Goal: Navigation & Orientation: Locate item on page

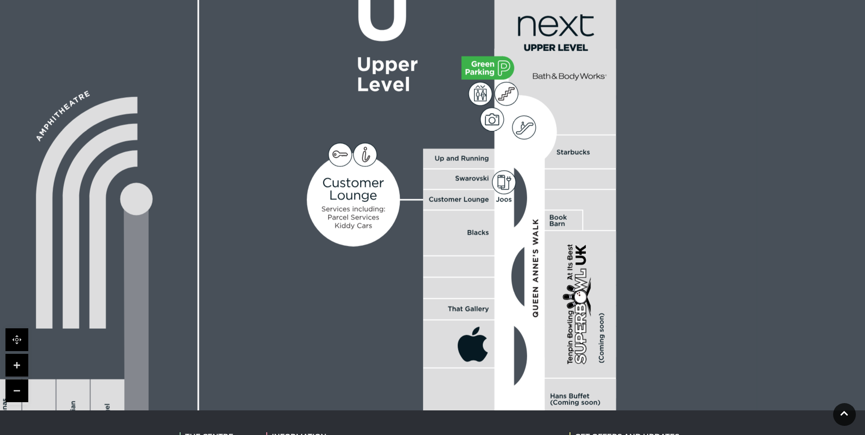
click at [492, 210] on rect at bounding box center [458, 200] width 71 height 20
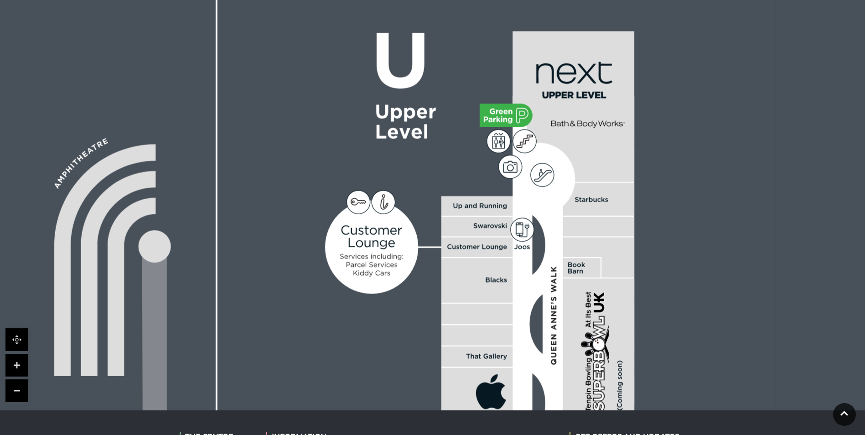
scroll to position [274, 0]
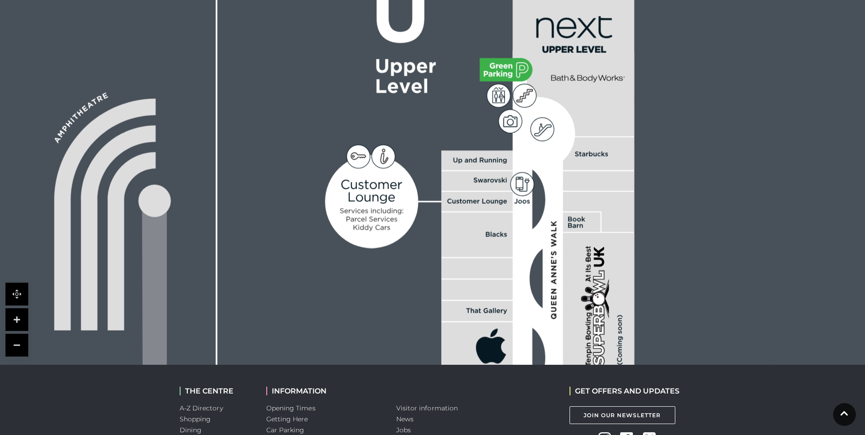
click at [26, 344] on link at bounding box center [16, 345] width 23 height 23
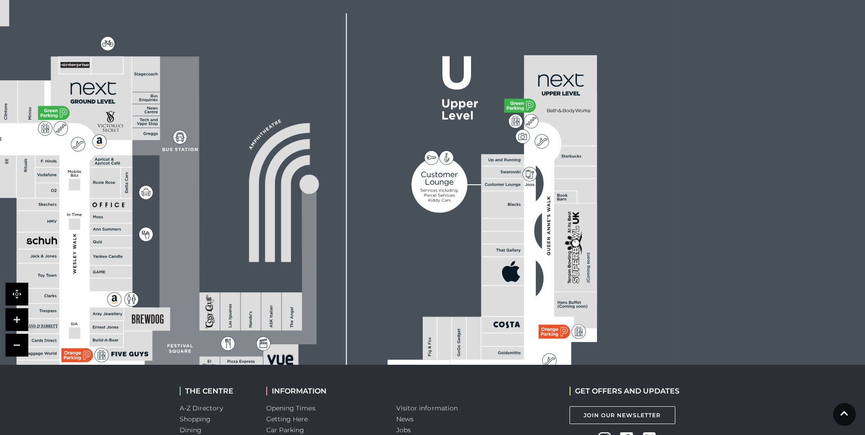
click at [26, 344] on link at bounding box center [16, 345] width 23 height 23
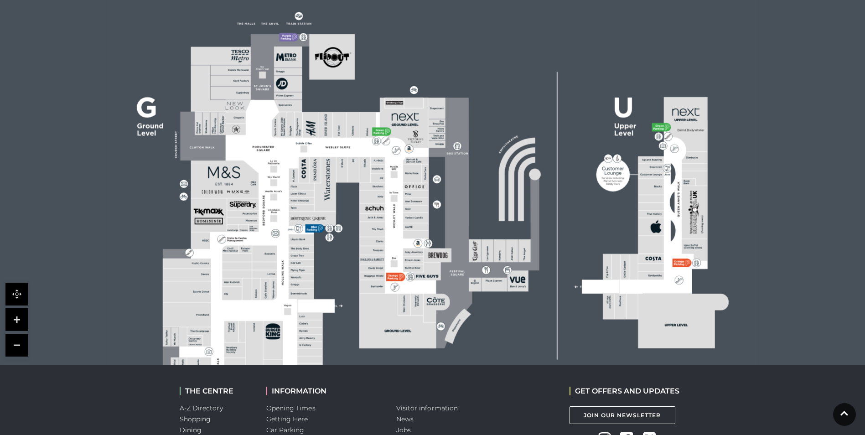
click at [26, 344] on link at bounding box center [16, 345] width 23 height 23
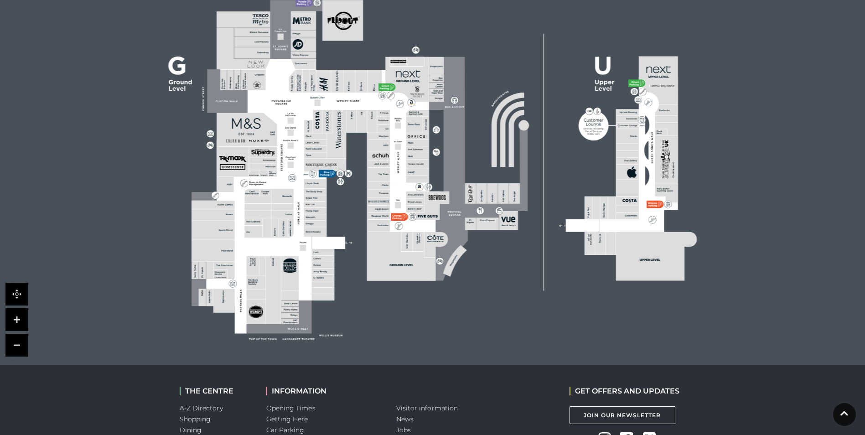
click at [20, 312] on link at bounding box center [16, 319] width 23 height 23
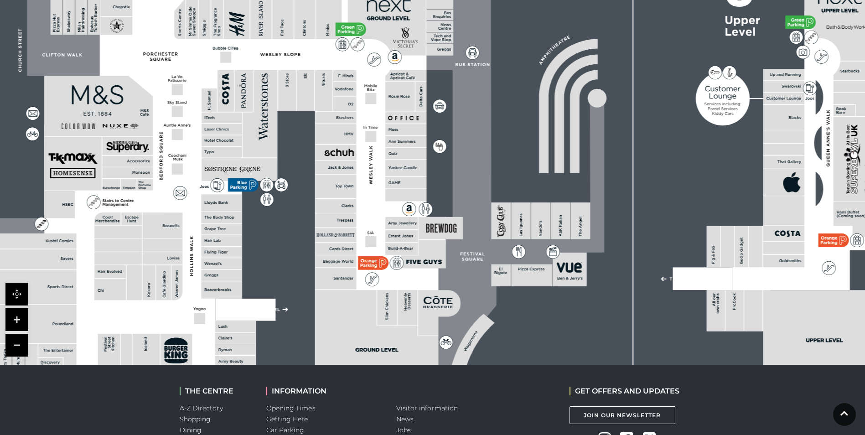
click at [20, 312] on link at bounding box center [16, 319] width 23 height 23
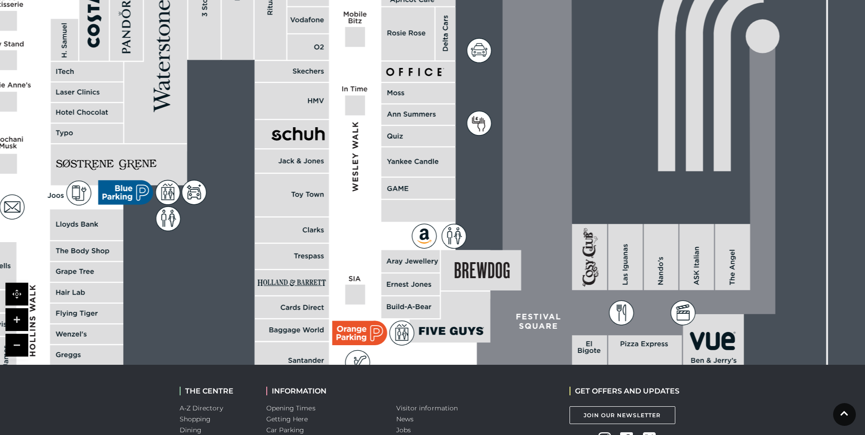
drag, startPoint x: 262, startPoint y: 222, endPoint x: 296, endPoint y: 209, distance: 36.1
click at [296, 209] on rect at bounding box center [292, 195] width 74 height 42
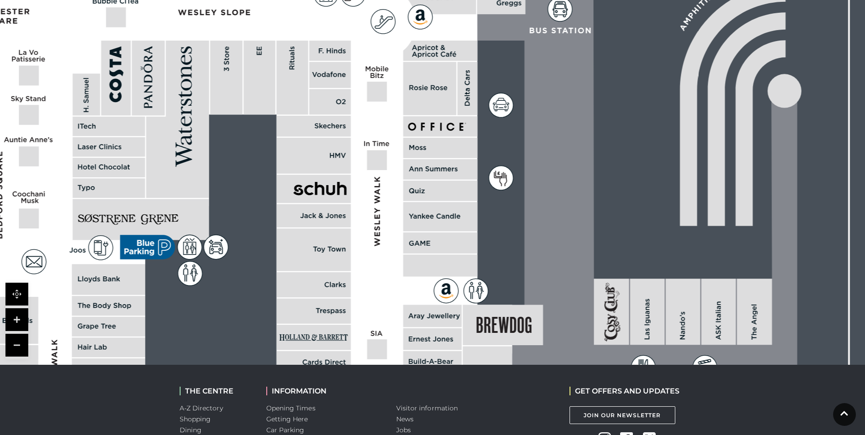
drag, startPoint x: 296, startPoint y: 200, endPoint x: 317, endPoint y: 255, distance: 59.0
click at [317, 255] on rect at bounding box center [313, 250] width 74 height 42
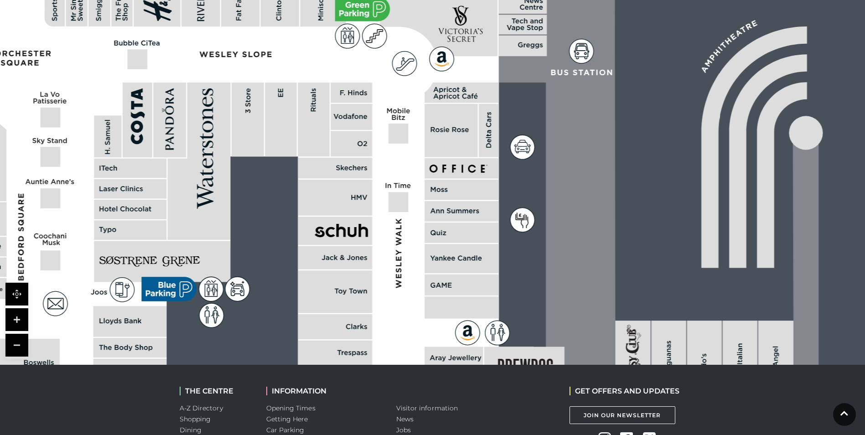
drag, startPoint x: 261, startPoint y: 195, endPoint x: 296, endPoint y: 251, distance: 66.2
click at [296, 251] on rect at bounding box center [510, 244] width 1886 height 1330
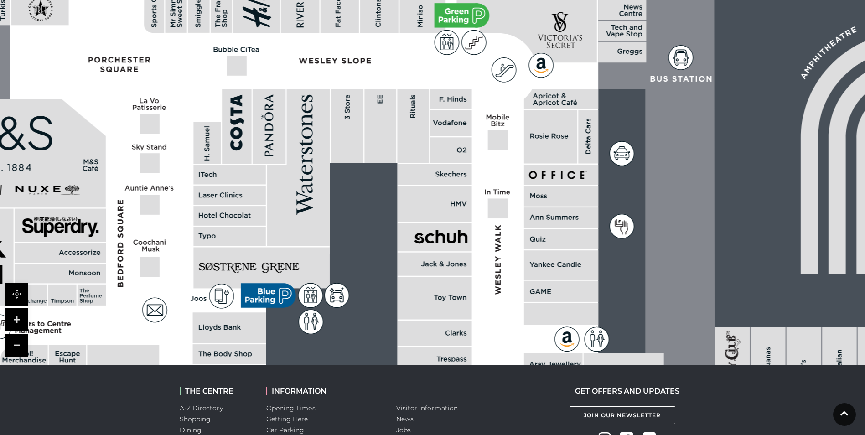
drag, startPoint x: 203, startPoint y: 152, endPoint x: 290, endPoint y: 144, distance: 87.5
click at [290, 144] on polygon at bounding box center [298, 167] width 63 height 157
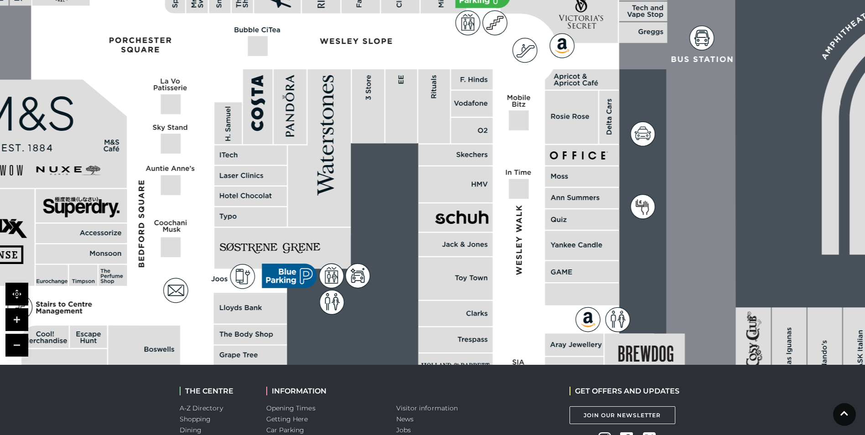
drag, startPoint x: 265, startPoint y: 171, endPoint x: 285, endPoint y: 152, distance: 27.7
click at [285, 152] on rect at bounding box center [250, 156] width 73 height 20
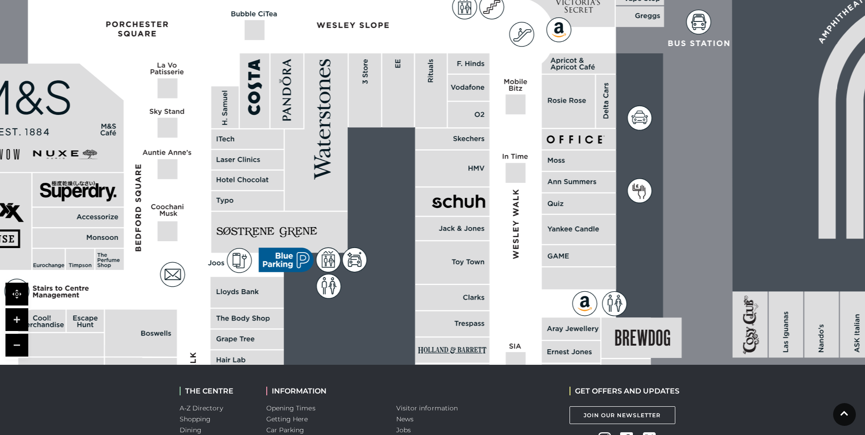
drag, startPoint x: 291, startPoint y: 203, endPoint x: 286, endPoint y: 182, distance: 22.5
click at [285, 185] on polygon at bounding box center [316, 131] width 63 height 157
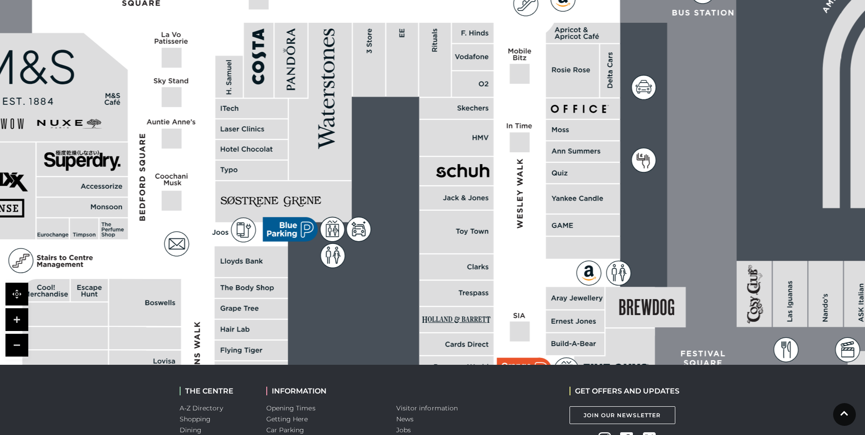
drag, startPoint x: 257, startPoint y: 180, endPoint x: 262, endPoint y: 155, distance: 25.7
click at [262, 155] on rect at bounding box center [251, 150] width 73 height 20
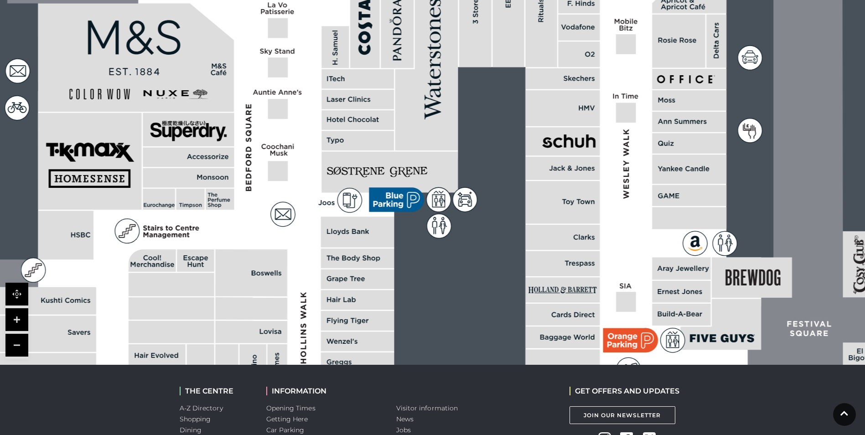
drag, startPoint x: 254, startPoint y: 192, endPoint x: 362, endPoint y: 162, distance: 112.1
click at [362, 162] on rect at bounding box center [390, 171] width 136 height 41
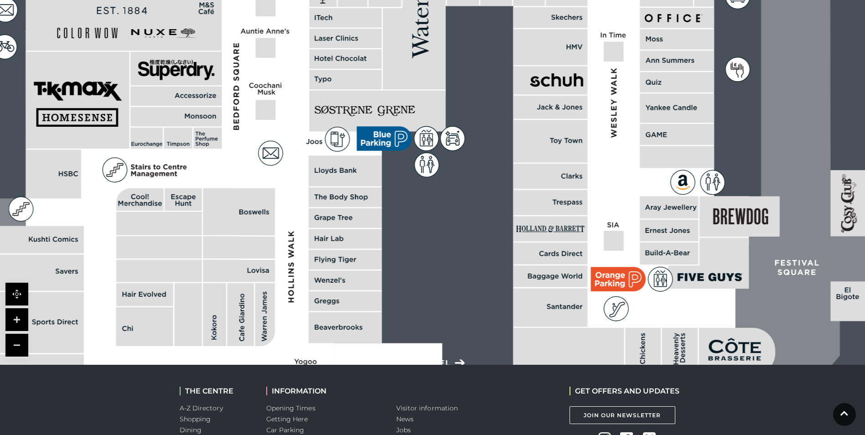
drag, startPoint x: 294, startPoint y: 247, endPoint x: 280, endPoint y: 186, distance: 62.7
click at [280, 186] on polygon at bounding box center [346, 191] width 805 height 932
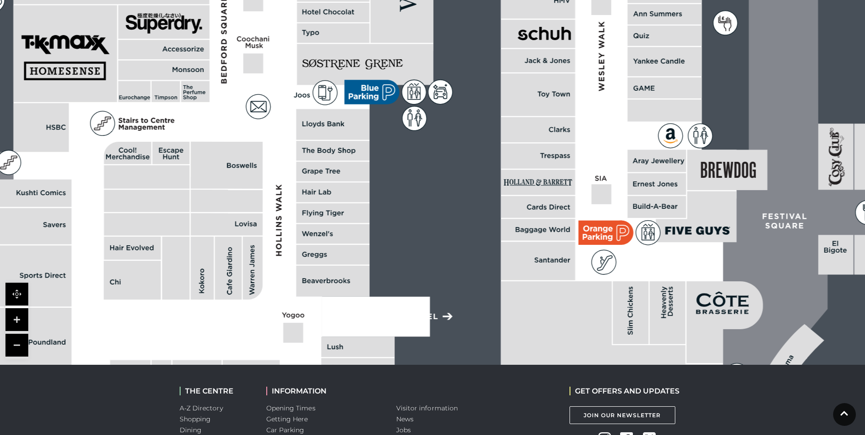
drag, startPoint x: 279, startPoint y: 276, endPoint x: 265, endPoint y: 232, distance: 45.7
click at [266, 229] on polygon at bounding box center [334, 144] width 805 height 932
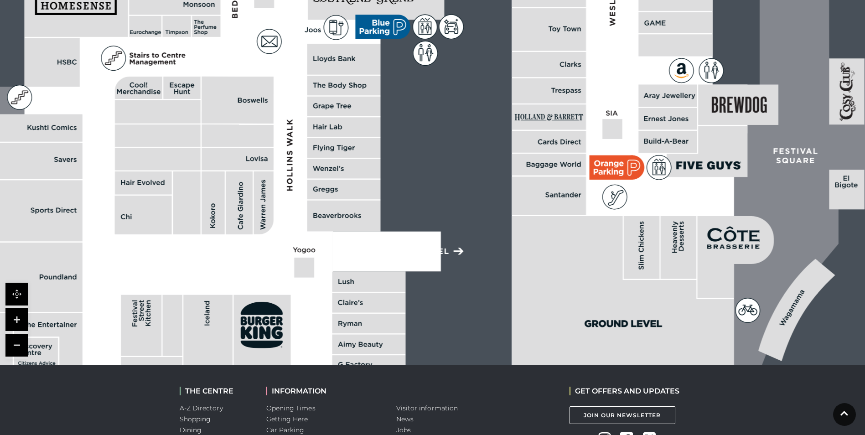
drag, startPoint x: 266, startPoint y: 273, endPoint x: 282, endPoint y: 192, distance: 81.8
click at [282, 192] on polygon at bounding box center [345, 79] width 805 height 932
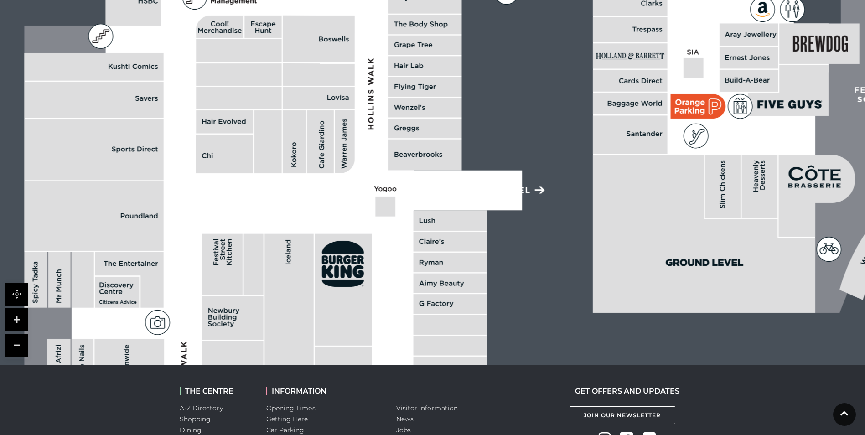
drag, startPoint x: 215, startPoint y: 242, endPoint x: 290, endPoint y: 198, distance: 87.1
click at [290, 198] on polygon at bounding box center [426, 18] width 805 height 932
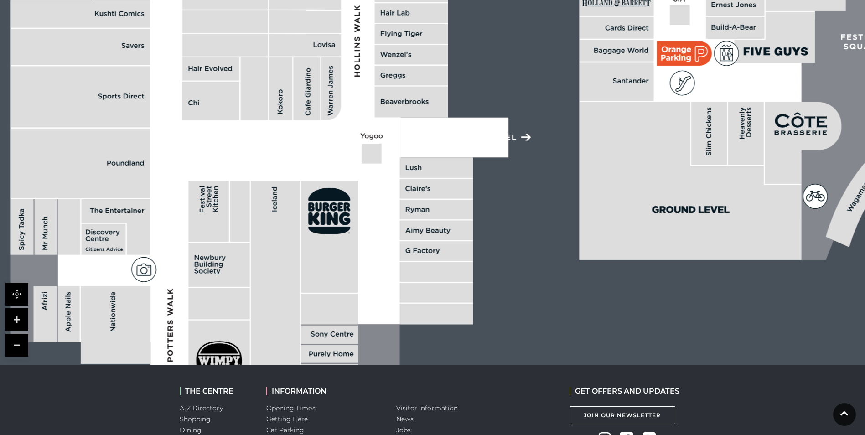
drag, startPoint x: 278, startPoint y: 281, endPoint x: 265, endPoint y: 228, distance: 55.1
click at [265, 228] on rect at bounding box center [275, 291] width 49 height 220
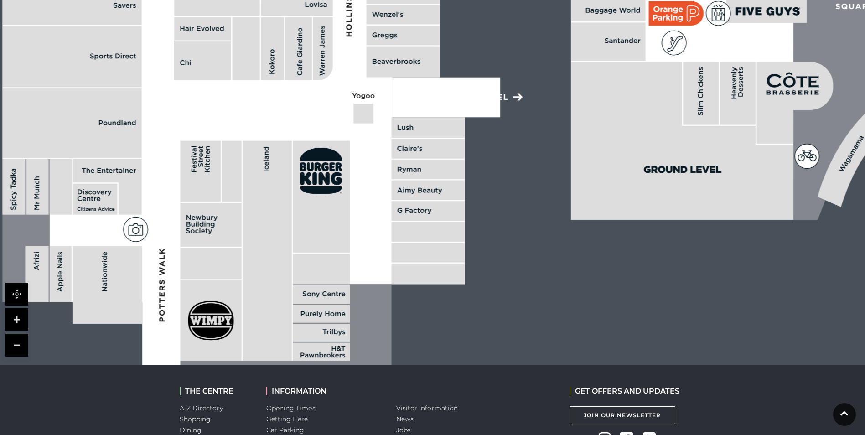
drag, startPoint x: 283, startPoint y: 261, endPoint x: 275, endPoint y: 223, distance: 39.3
click at [275, 223] on rect at bounding box center [267, 251] width 49 height 220
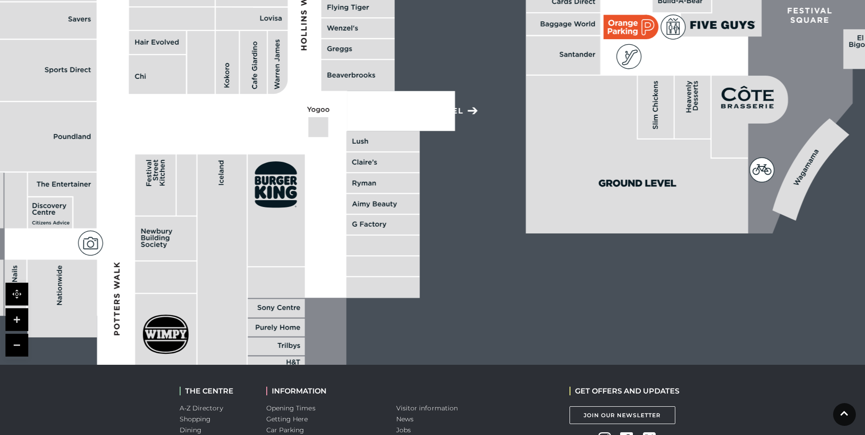
drag, startPoint x: 356, startPoint y: 214, endPoint x: 281, endPoint y: 253, distance: 84.9
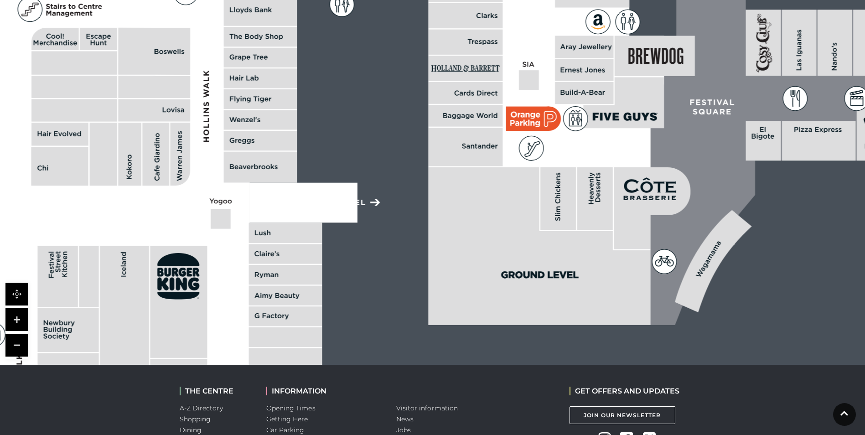
drag, startPoint x: 271, startPoint y: 156, endPoint x: 207, endPoint y: 224, distance: 94.2
click at [207, 224] on polygon at bounding box center [262, 30] width 805 height 932
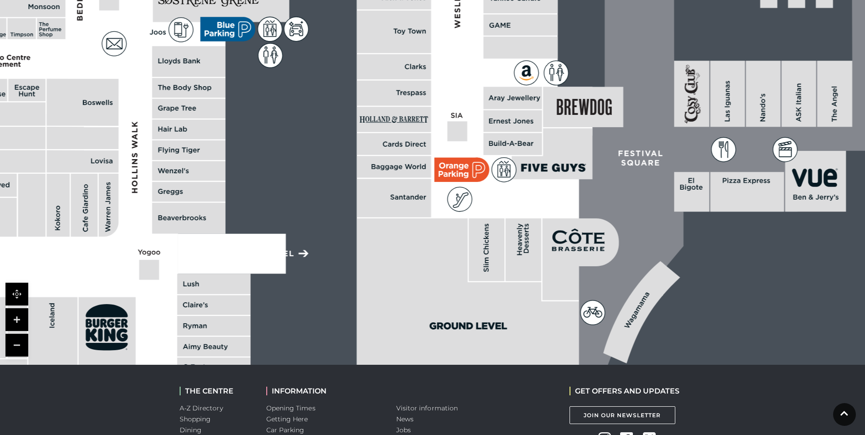
drag, startPoint x: 528, startPoint y: 183, endPoint x: 455, endPoint y: 235, distance: 89.2
click at [455, 235] on polygon at bounding box center [468, 297] width 222 height 158
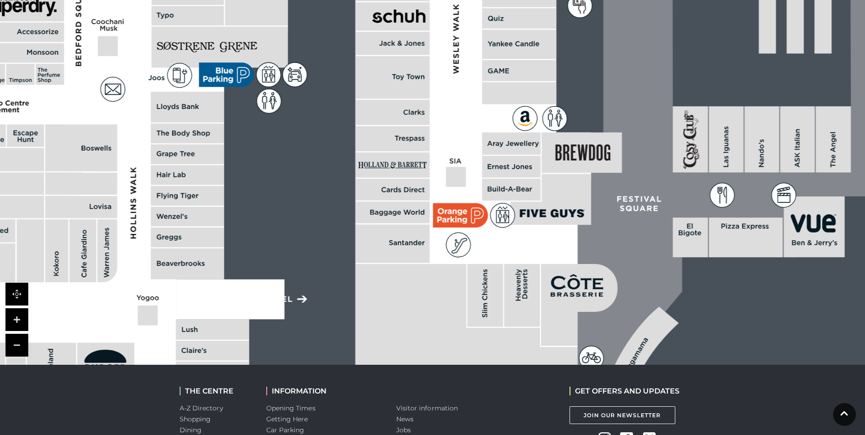
drag, startPoint x: 447, startPoint y: 217, endPoint x: 446, endPoint y: 250, distance: 33.8
click at [447, 250] on icon at bounding box center [459, 245] width 24 height 24
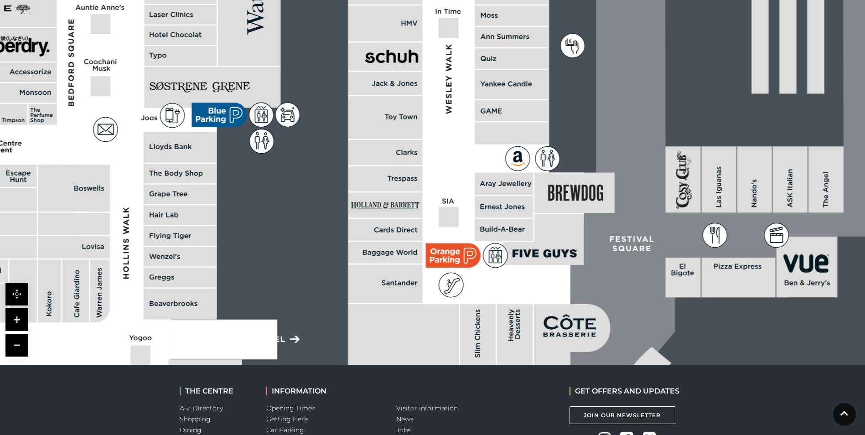
drag, startPoint x: 443, startPoint y: 249, endPoint x: 436, endPoint y: 287, distance: 39.0
click at [436, 287] on polygon at bounding box center [181, 167] width 805 height 932
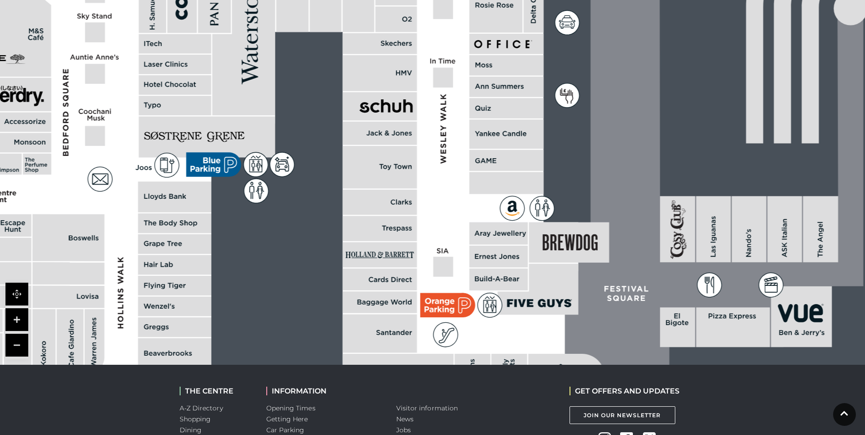
drag, startPoint x: 430, startPoint y: 197, endPoint x: 429, endPoint y: 238, distance: 41.1
click at [429, 238] on polygon at bounding box center [176, 217] width 805 height 932
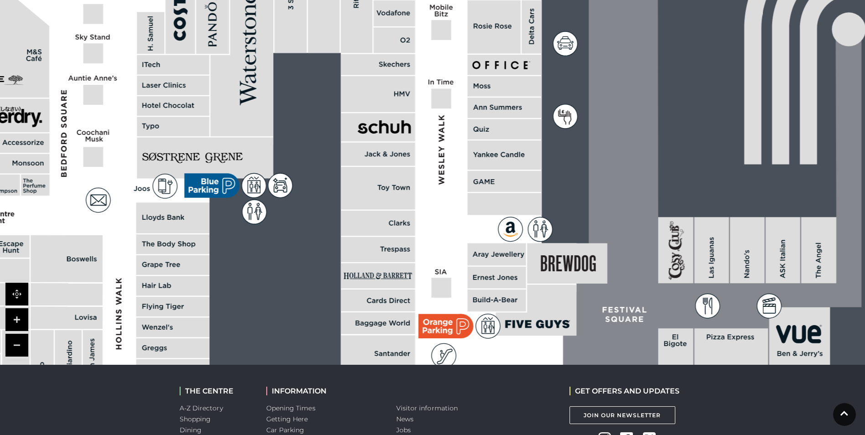
drag, startPoint x: 397, startPoint y: 190, endPoint x: 397, endPoint y: 224, distance: 34.2
click at [397, 209] on rect at bounding box center [378, 188] width 74 height 42
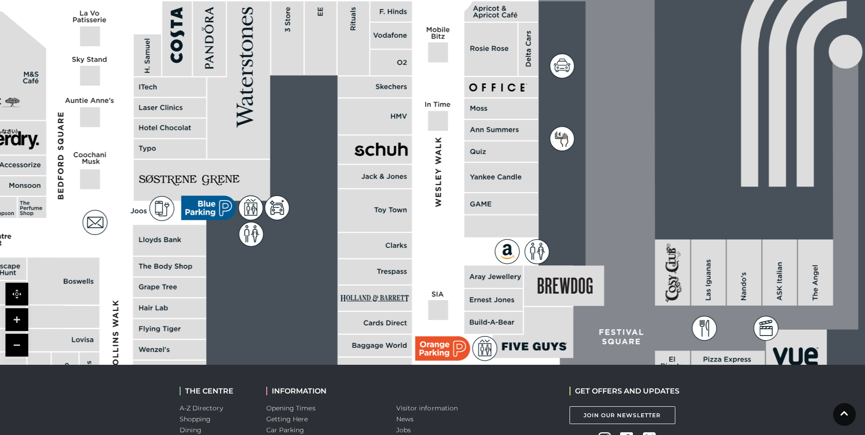
drag, startPoint x: 380, startPoint y: 182, endPoint x: 374, endPoint y: 208, distance: 26.7
click at [374, 208] on polygon at bounding box center [171, 260] width 805 height 932
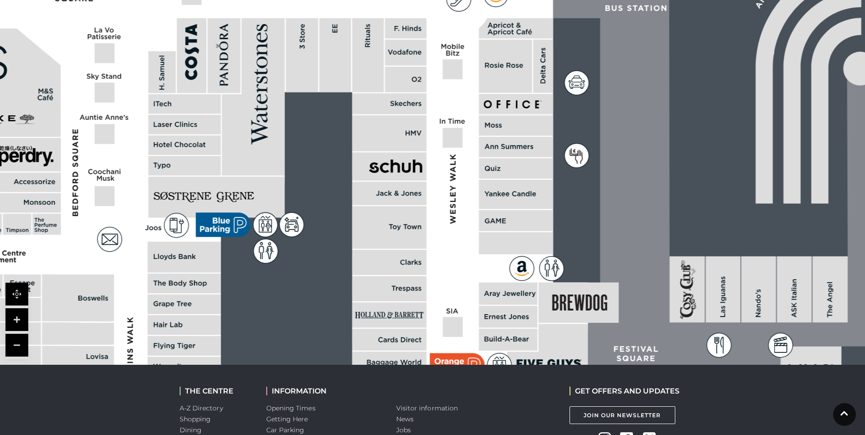
drag, startPoint x: 164, startPoint y: 165, endPoint x: 241, endPoint y: 165, distance: 77.1
click at [221, 165] on rect at bounding box center [184, 166] width 73 height 20
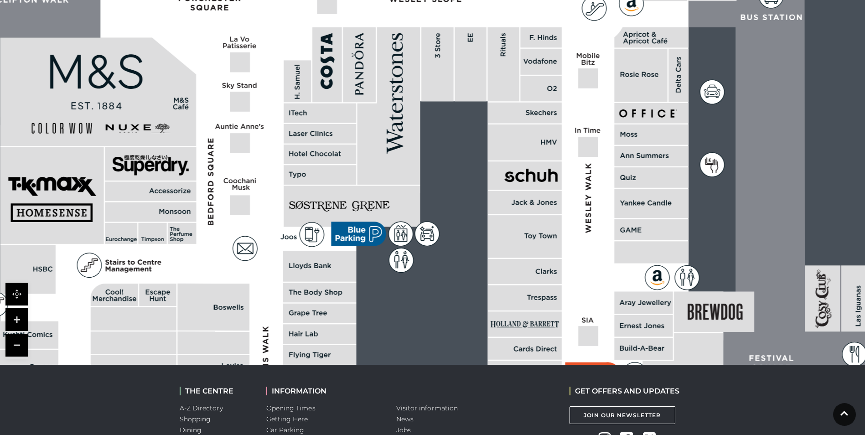
drag, startPoint x: 127, startPoint y: 162, endPoint x: 202, endPoint y: 170, distance: 74.8
click at [202, 170] on polygon at bounding box center [321, 286] width 805 height 932
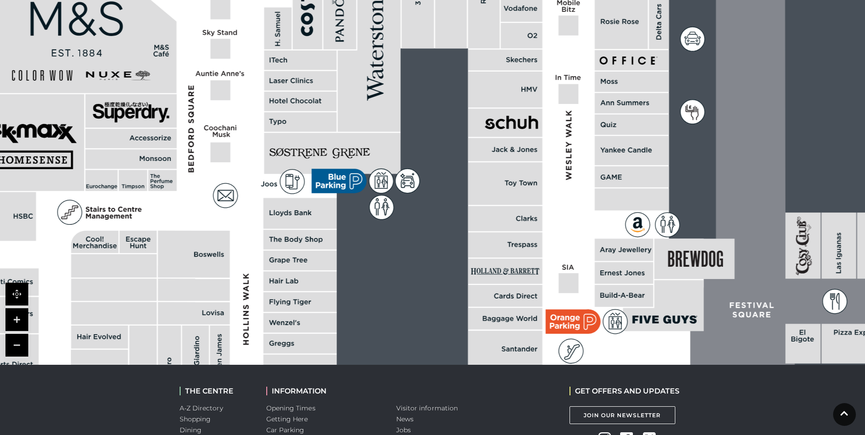
drag, startPoint x: 210, startPoint y: 244, endPoint x: 193, endPoint y: 181, distance: 66.0
click at [193, 181] on polygon at bounding box center [301, 233] width 805 height 932
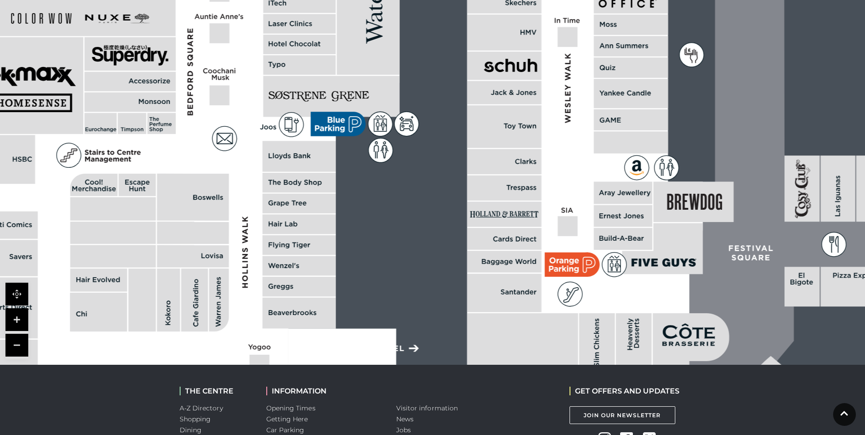
drag, startPoint x: 236, startPoint y: 293, endPoint x: 233, endPoint y: 232, distance: 60.7
click at [233, 232] on polygon at bounding box center [300, 176] width 805 height 932
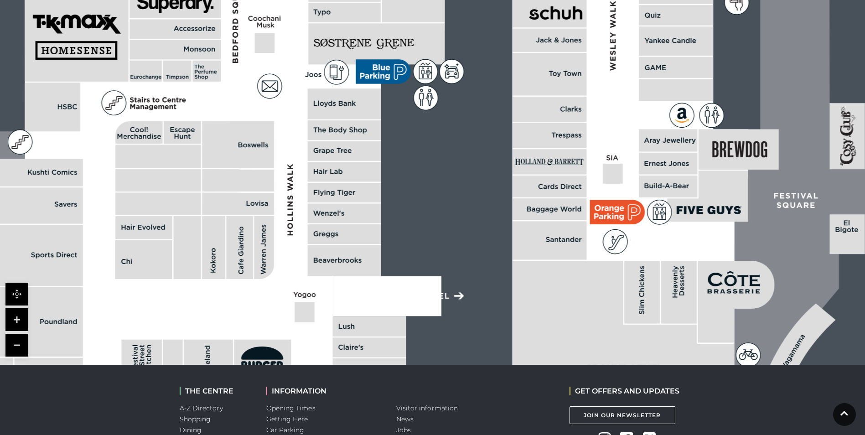
drag, startPoint x: 120, startPoint y: 283, endPoint x: 165, endPoint y: 247, distance: 57.1
click at [165, 247] on rect at bounding box center [143, 259] width 57 height 39
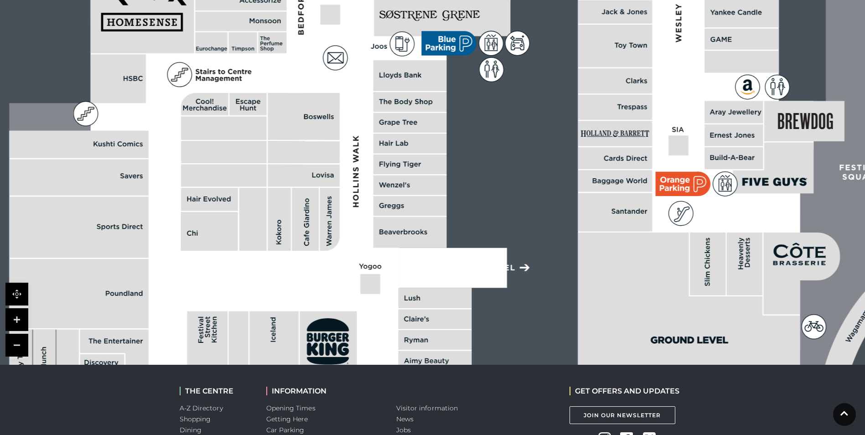
drag, startPoint x: 156, startPoint y: 253, endPoint x: 203, endPoint y: 234, distance: 50.5
click at [203, 234] on rect at bounding box center [209, 231] width 57 height 39
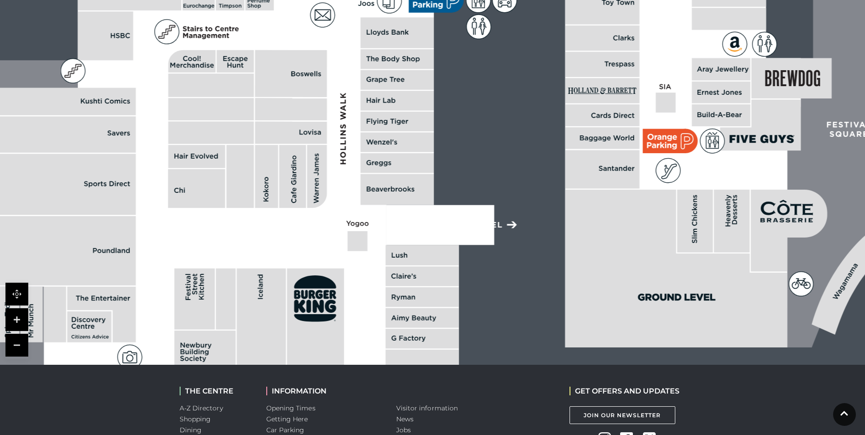
drag, startPoint x: 217, startPoint y: 270, endPoint x: 204, endPoint y: 227, distance: 44.7
click at [204, 227] on polygon at bounding box center [398, 53] width 805 height 932
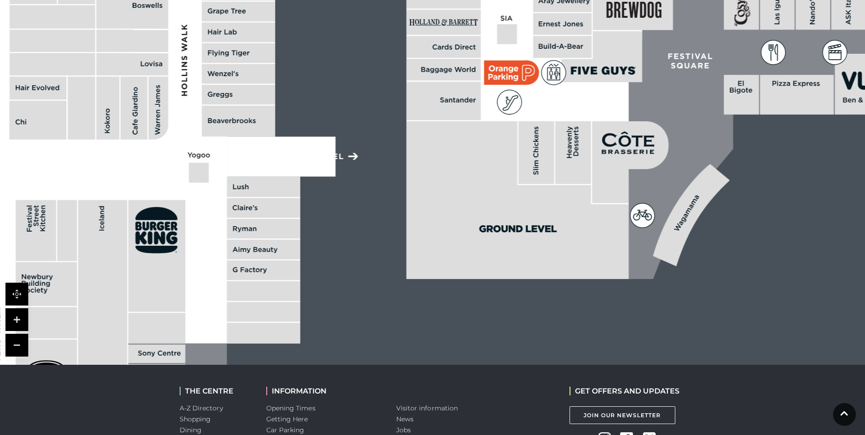
drag, startPoint x: 377, startPoint y: 214, endPoint x: 243, endPoint y: 175, distance: 139.2
click at [243, 175] on rect at bounding box center [282, 156] width 108 height 40
drag, startPoint x: 393, startPoint y: 231, endPoint x: 214, endPoint y: 308, distance: 194.7
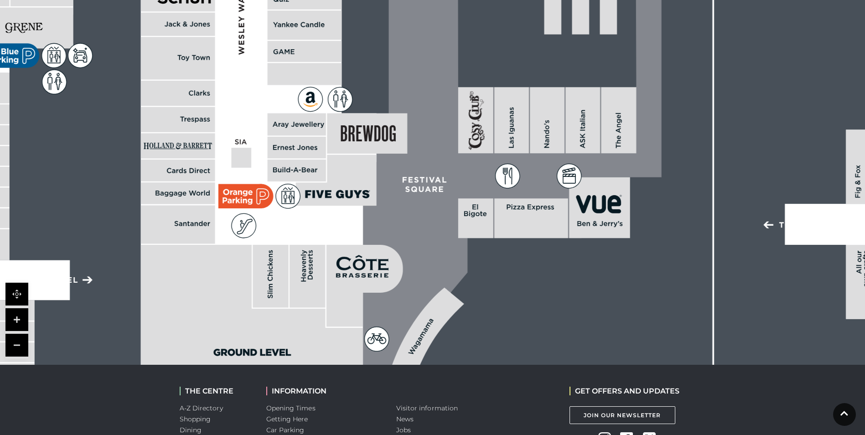
drag, startPoint x: 317, startPoint y: 240, endPoint x: 245, endPoint y: 275, distance: 80.0
click at [247, 278] on polygon at bounding box center [252, 324] width 222 height 158
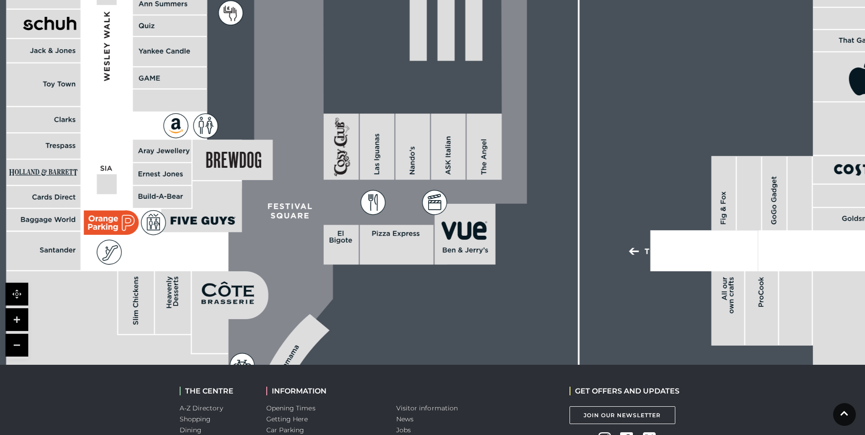
drag, startPoint x: 394, startPoint y: 220, endPoint x: 262, endPoint y: 247, distance: 134.0
click at [262, 247] on icon at bounding box center [365, 66] width 326 height 725
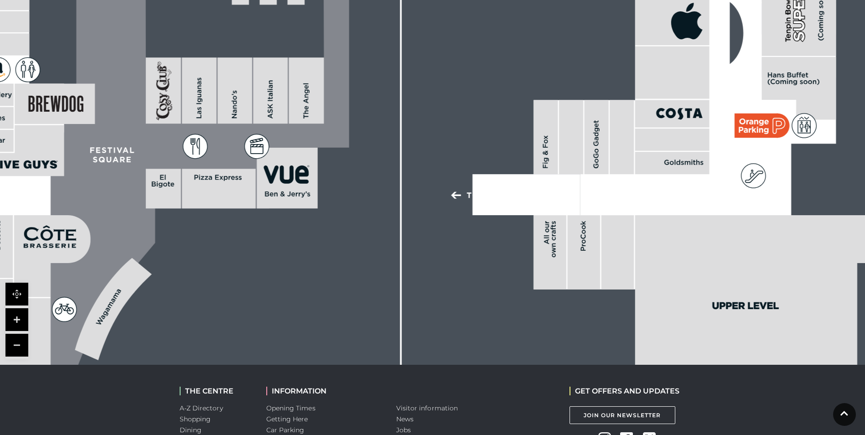
drag, startPoint x: 481, startPoint y: 256, endPoint x: 286, endPoint y: 205, distance: 202.2
click at [286, 205] on rect at bounding box center [287, 178] width 61 height 61
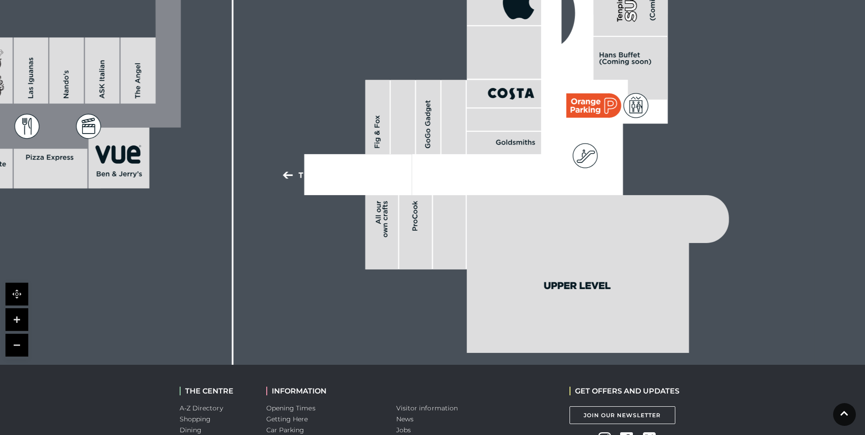
drag, startPoint x: 523, startPoint y: 223, endPoint x: 354, endPoint y: 209, distance: 169.4
click at [365, 209] on rect at bounding box center [381, 232] width 33 height 74
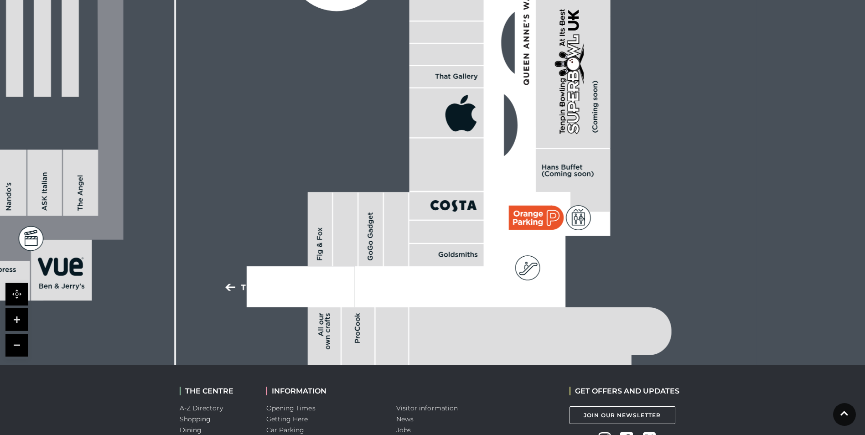
drag, startPoint x: 475, startPoint y: 131, endPoint x: 439, endPoint y: 237, distance: 112.1
click at [439, 237] on rect at bounding box center [447, 232] width 74 height 22
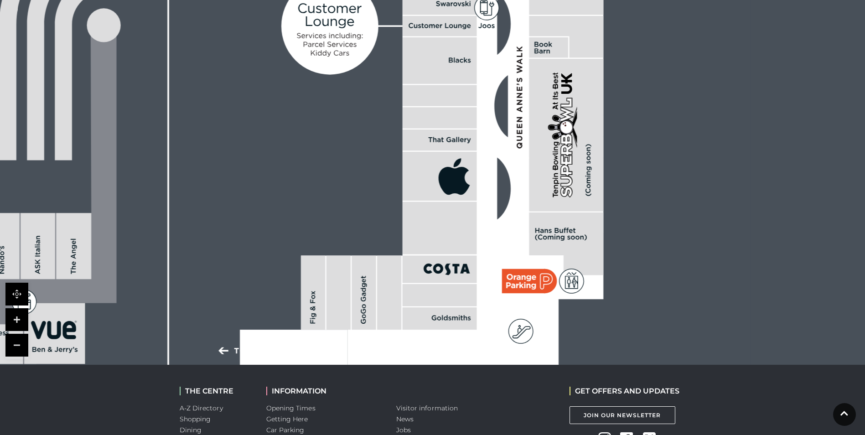
drag, startPoint x: 443, startPoint y: 236, endPoint x: 438, endPoint y: 268, distance: 32.8
click at [438, 268] on rect at bounding box center [440, 268] width 74 height 27
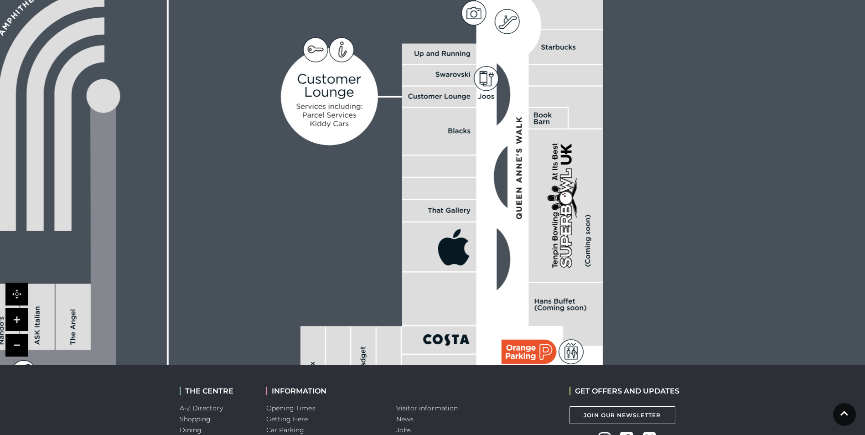
drag, startPoint x: 455, startPoint y: 208, endPoint x: 455, endPoint y: 279, distance: 70.7
click at [455, 279] on rect at bounding box center [439, 299] width 74 height 52
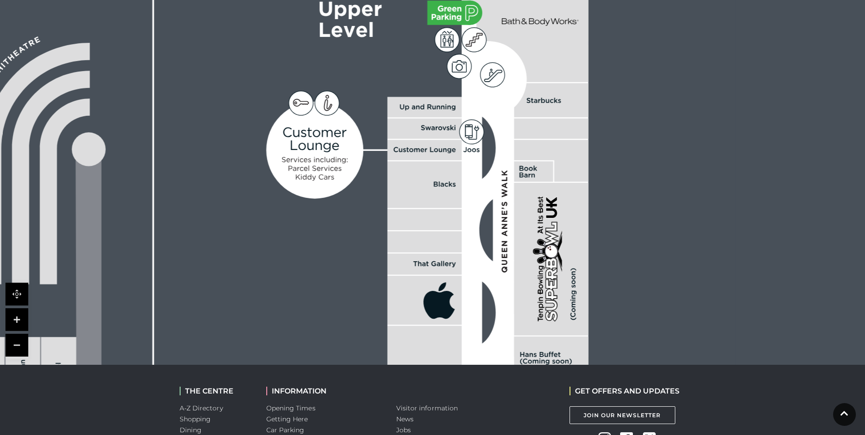
drag, startPoint x: 471, startPoint y: 214, endPoint x: 455, endPoint y: 271, distance: 58.6
click at [455, 271] on rect at bounding box center [425, 264] width 74 height 21
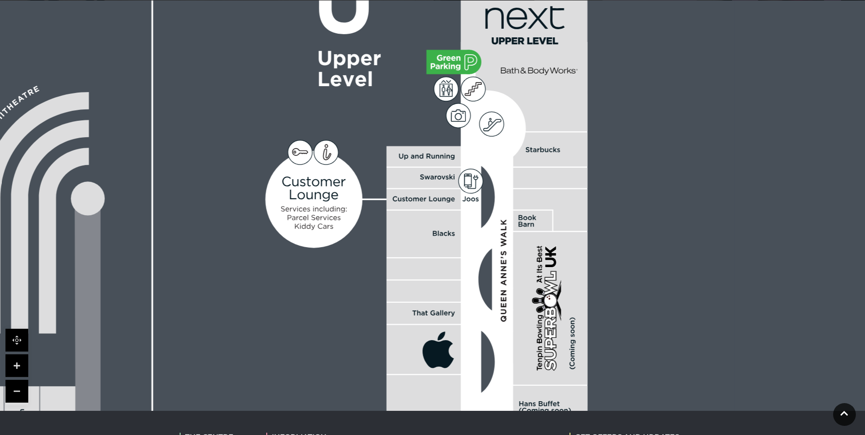
scroll to position [220, 0]
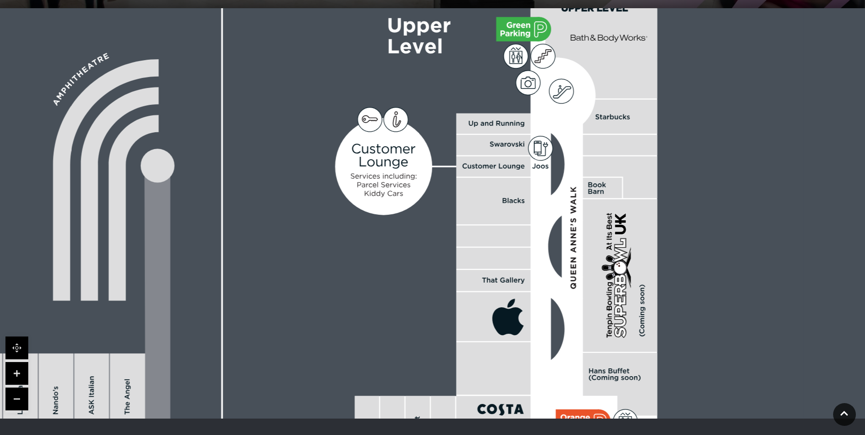
drag, startPoint x: 268, startPoint y: 282, endPoint x: 392, endPoint y: 188, distance: 155.9
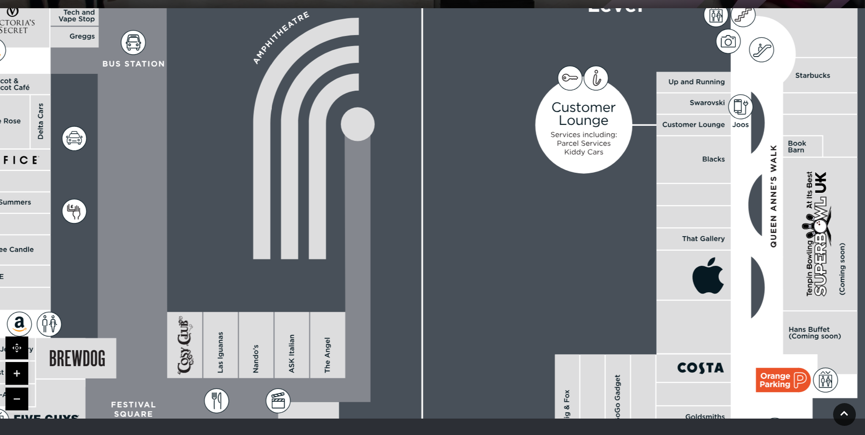
drag, startPoint x: 222, startPoint y: 259, endPoint x: 365, endPoint y: 284, distance: 145.4
click at [365, 284] on icon at bounding box center [208, 264] width 326 height 725
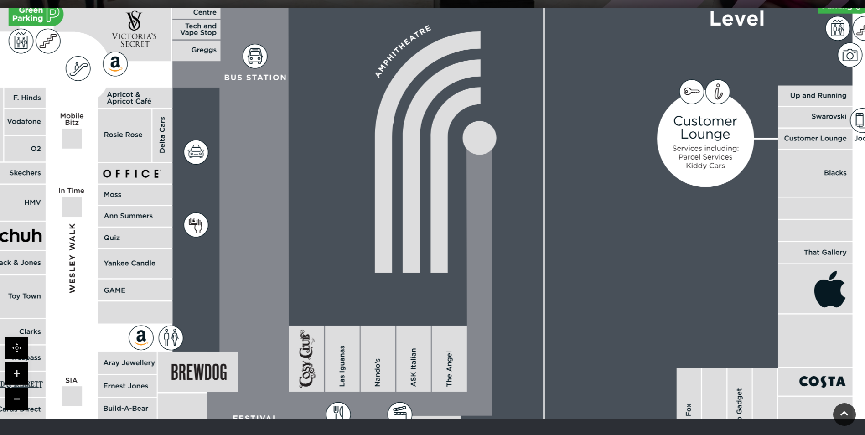
drag, startPoint x: 196, startPoint y: 264, endPoint x: 319, endPoint y: 277, distance: 123.5
click at [319, 277] on rect at bounding box center [184, 249] width 1886 height 1330
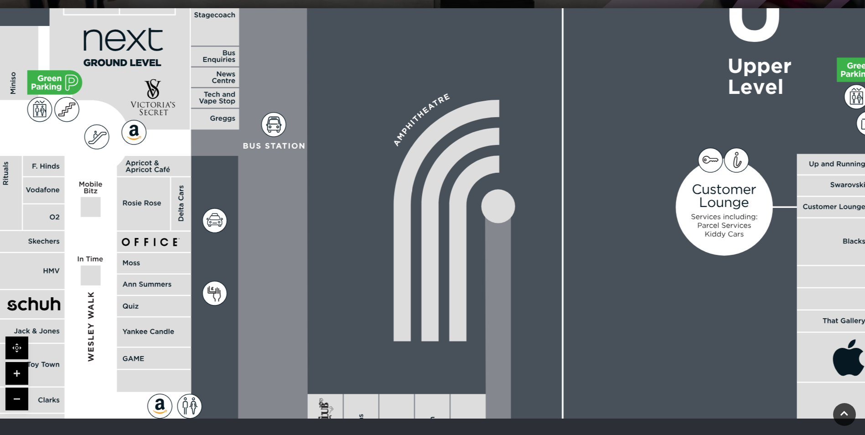
drag, startPoint x: 205, startPoint y: 116, endPoint x: 218, endPoint y: 165, distance: 50.0
click at [218, 165] on rect at bounding box center [202, 317] width 1886 height 1330
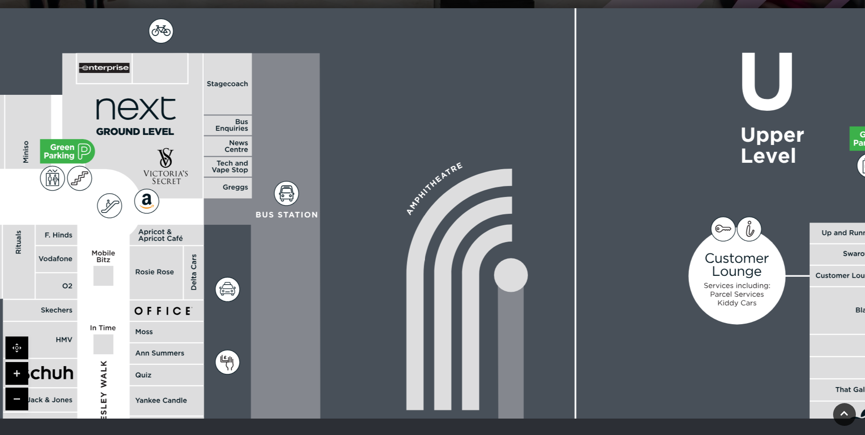
drag, startPoint x: 215, startPoint y: 206, endPoint x: 220, endPoint y: 236, distance: 30.5
click at [220, 236] on icon at bounding box center [361, 415] width 326 height 725
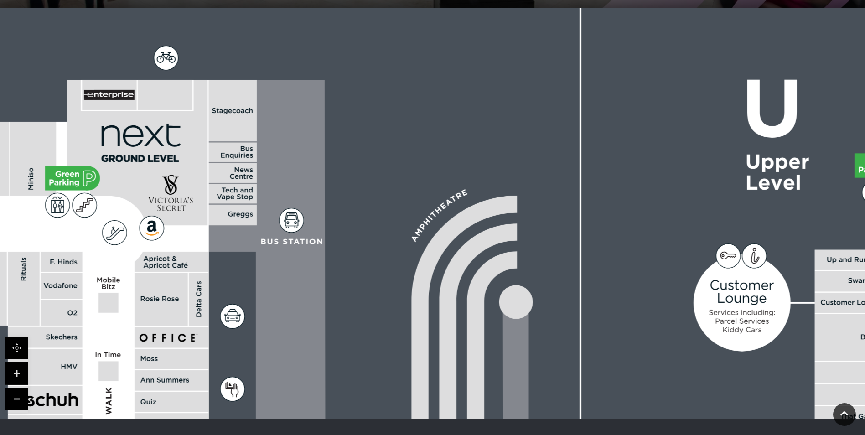
drag, startPoint x: 80, startPoint y: 233, endPoint x: 139, endPoint y: 140, distance: 109.7
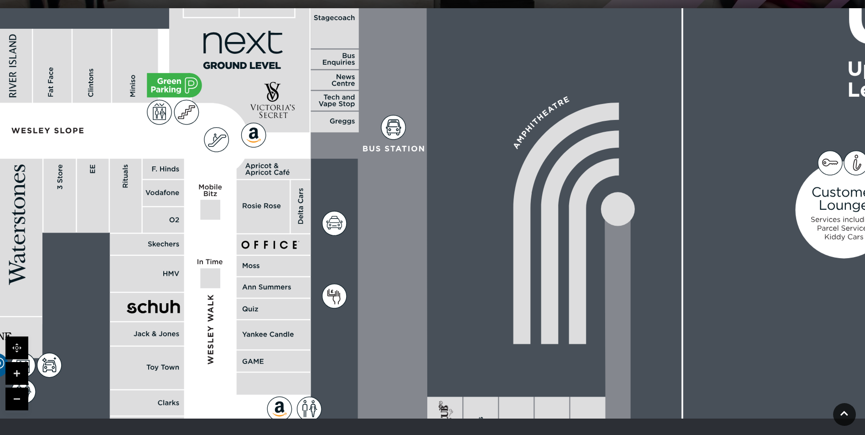
drag, startPoint x: 129, startPoint y: 190, endPoint x: 172, endPoint y: 191, distance: 42.9
click at [172, 191] on rect at bounding box center [164, 193] width 42 height 26
